Goal: Find specific page/section: Find specific page/section

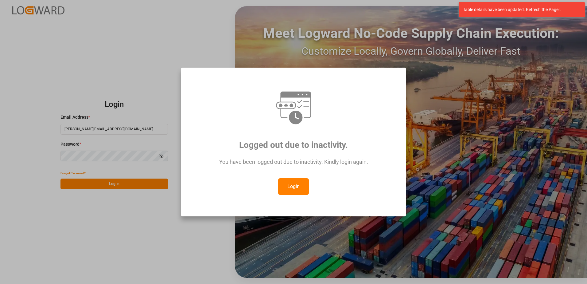
click at [293, 185] on button "Login" at bounding box center [293, 186] width 31 height 17
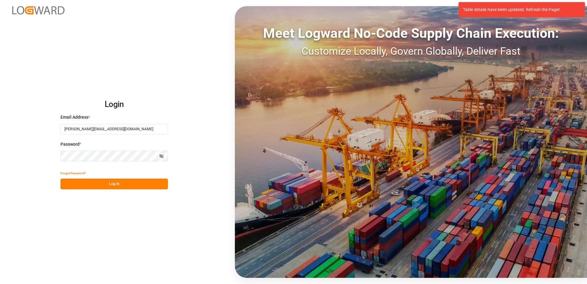
click at [136, 183] on button "Log In" at bounding box center [115, 183] width 108 height 11
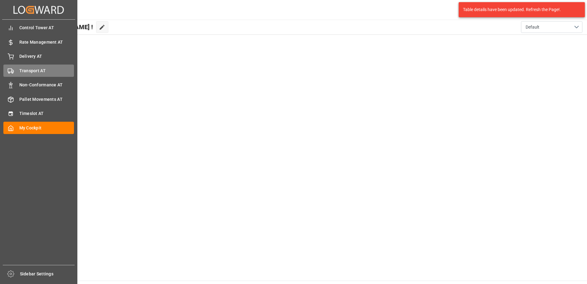
click at [13, 72] on circle at bounding box center [12, 72] width 1 height 1
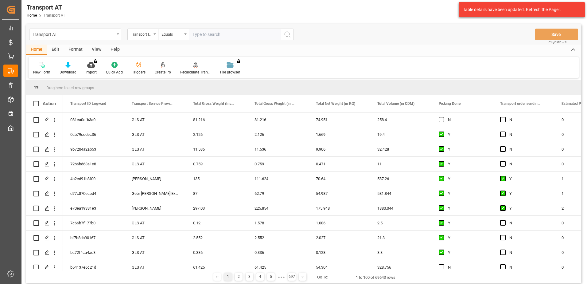
click at [98, 51] on div "View" at bounding box center [96, 50] width 19 height 10
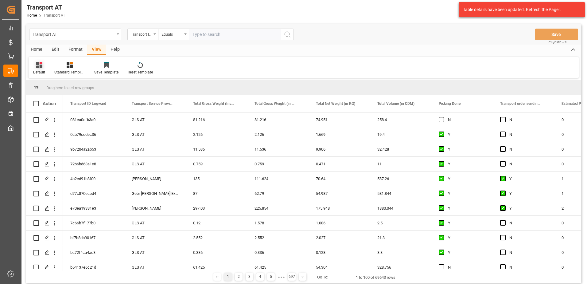
click at [40, 66] on icon at bounding box center [39, 65] width 6 height 6
click at [61, 101] on div "Data" at bounding box center [63, 99] width 54 height 6
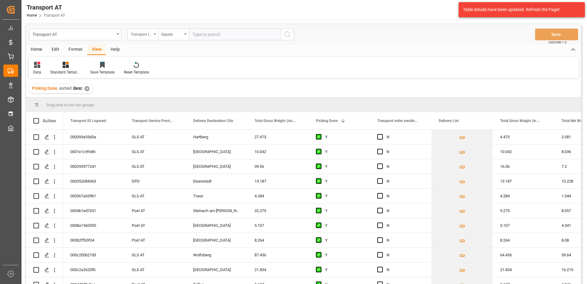
click at [145, 33] on div "Transport ID Logward" at bounding box center [141, 33] width 21 height 7
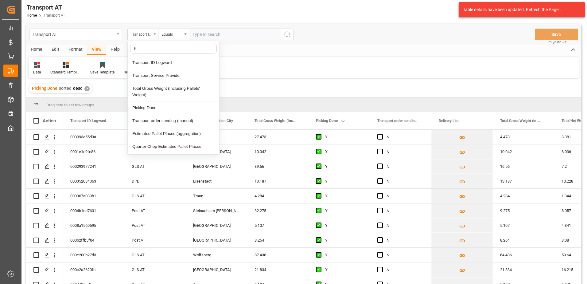
type input "Pi"
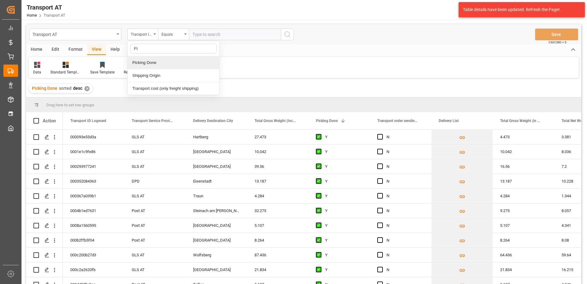
click at [161, 63] on div "Picking Done" at bounding box center [174, 62] width 92 height 13
click at [205, 35] on input "text" at bounding box center [235, 35] width 92 height 12
type input "Y"
click at [145, 35] on div "Picking Done" at bounding box center [141, 33] width 21 height 7
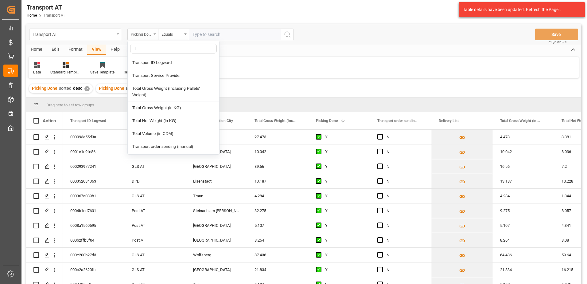
type input "Tr"
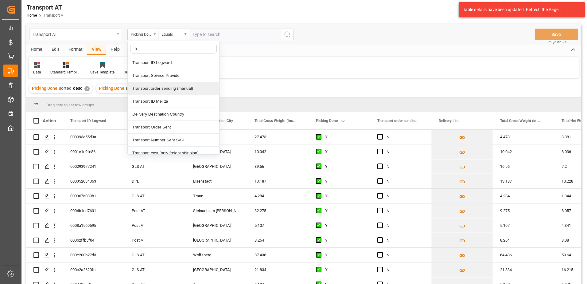
click at [174, 89] on div "Transport order sending (manual)" at bounding box center [174, 88] width 92 height 13
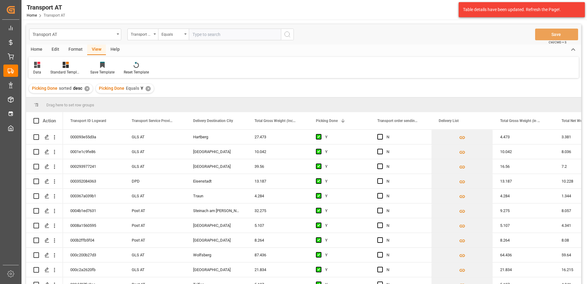
click at [208, 36] on input "text" at bounding box center [235, 35] width 92 height 12
type input "N"
click at [135, 34] on div "Transport order sending (manual)" at bounding box center [141, 33] width 21 height 7
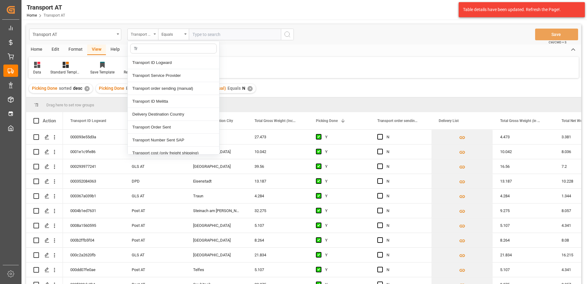
type input "Tra"
click at [149, 74] on div "Transport Service Provider" at bounding box center [174, 75] width 92 height 13
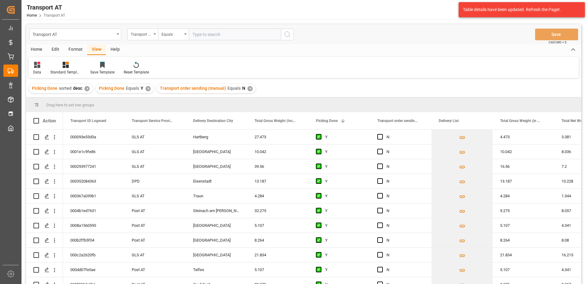
click at [204, 31] on input "text" at bounding box center [235, 35] width 92 height 12
type input "[PERSON_NAME]"
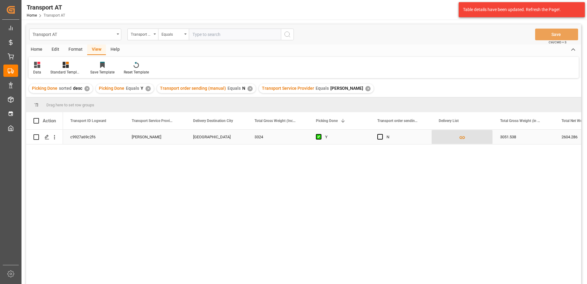
click at [462, 137] on icon "Press SPACE to select this row." at bounding box center [462, 137] width 6 height 6
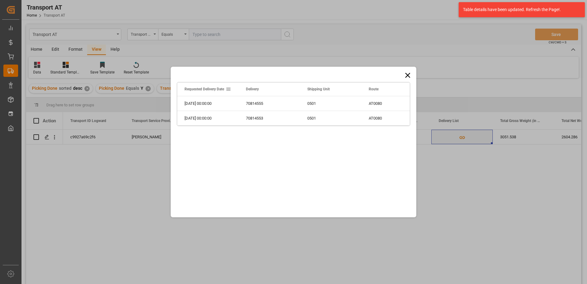
click at [406, 74] on icon at bounding box center [408, 75] width 9 height 9
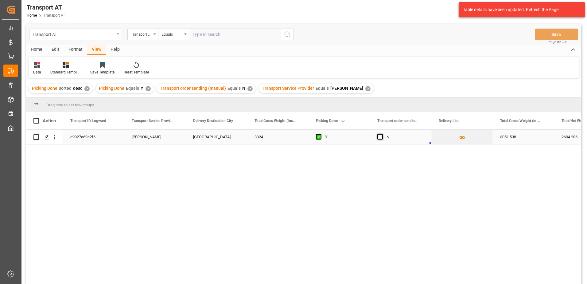
click at [381, 137] on span "Press SPACE to select this row." at bounding box center [381, 137] width 6 height 6
click at [382, 134] on input "Press SPACE to select this row." at bounding box center [382, 134] width 0 height 0
click at [558, 33] on button "Save" at bounding box center [556, 35] width 43 height 12
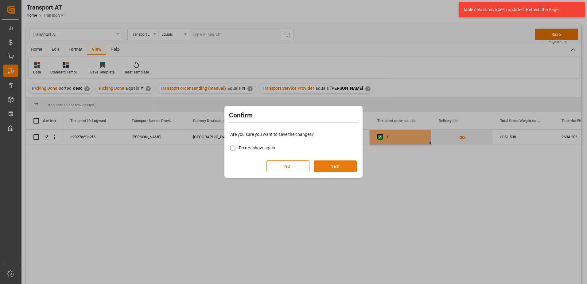
click at [329, 164] on button "YES" at bounding box center [335, 166] width 43 height 12
